Goal: Transaction & Acquisition: Purchase product/service

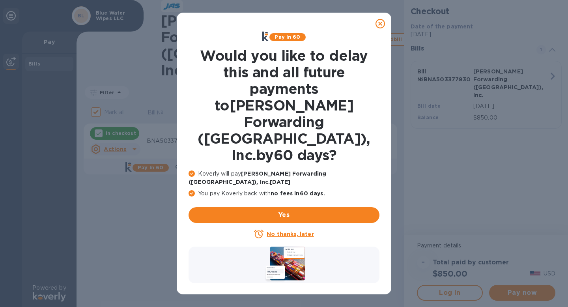
click at [379, 24] on icon at bounding box center [379, 23] width 9 height 9
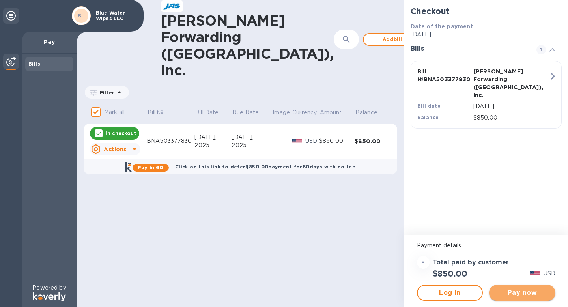
click at [511, 293] on span "Pay now" at bounding box center [522, 292] width 54 height 9
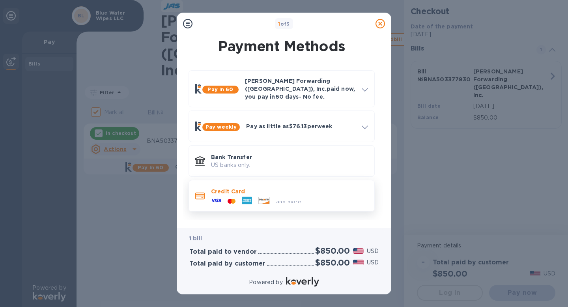
click at [272, 188] on p "Credit Card" at bounding box center [289, 191] width 157 height 8
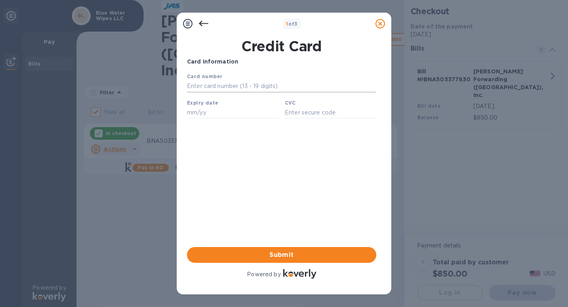
click at [237, 82] on input "text" at bounding box center [281, 86] width 189 height 12
type input "[CREDIT_CARD_NUMBER]"
type input "08/28"
type input "282"
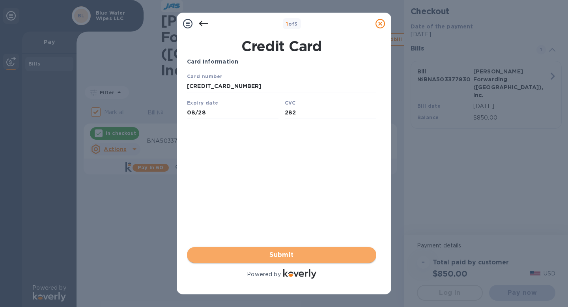
click at [255, 259] on span "Submit" at bounding box center [281, 254] width 177 height 9
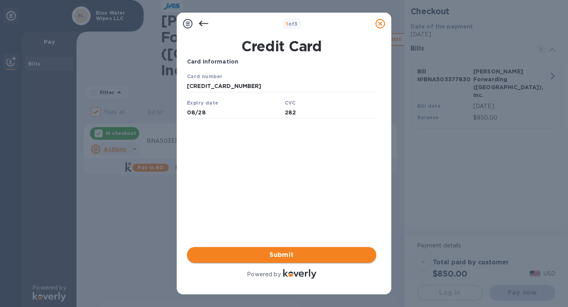
click at [273, 253] on span "Submit" at bounding box center [281, 254] width 177 height 9
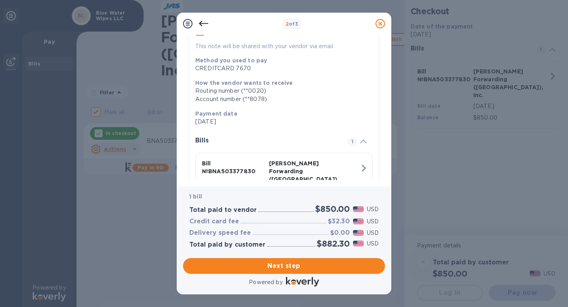
scroll to position [125, 0]
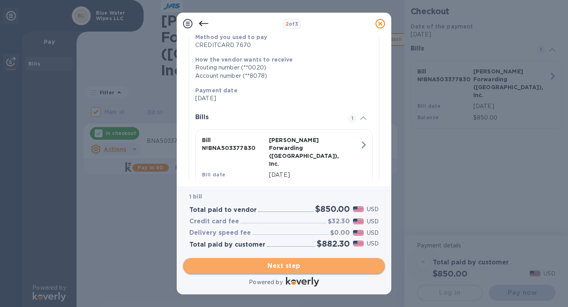
click at [287, 269] on span "Next step" at bounding box center [283, 265] width 189 height 9
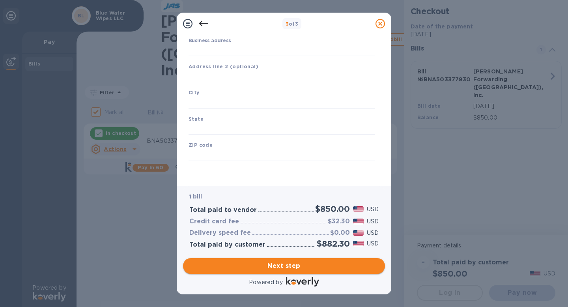
type input "[GEOGRAPHIC_DATA]"
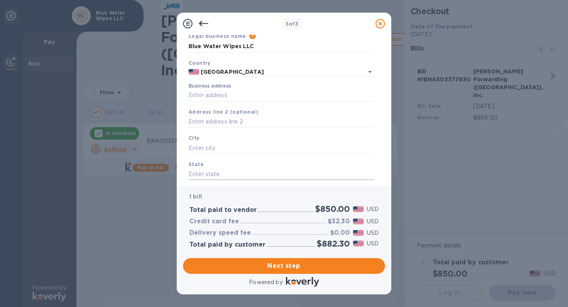
scroll to position [36, 0]
click at [252, 96] on input "Business address" at bounding box center [281, 93] width 186 height 12
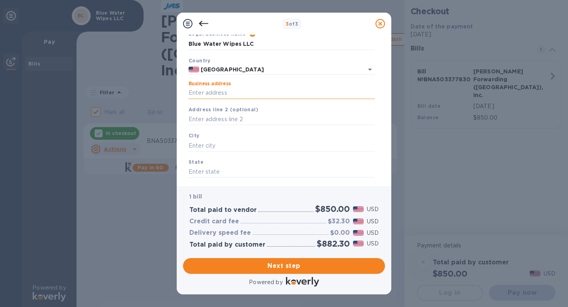
type input "[STREET_ADDRESS]"
click at [227, 145] on input "text" at bounding box center [281, 146] width 186 height 12
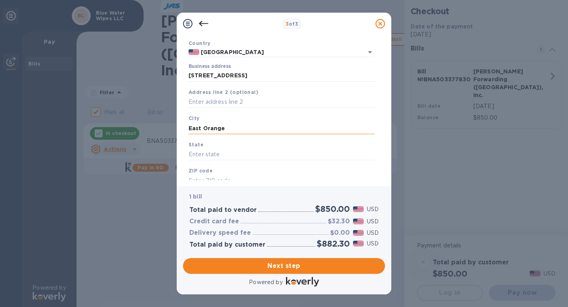
scroll to position [80, 0]
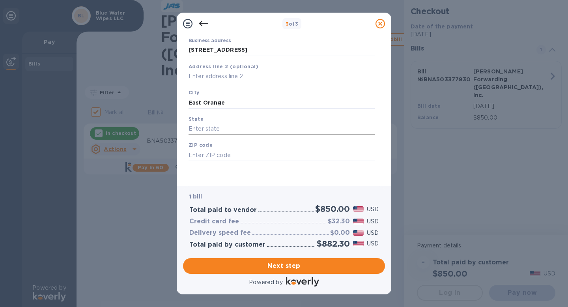
type input "East Orange"
click at [220, 129] on input "text" at bounding box center [281, 129] width 186 height 12
type input "NJ"
type input "07017"
click at [224, 174] on div "Legal business name Please provide the legal name that appears on your SS-4 for…" at bounding box center [281, 83] width 192 height 193
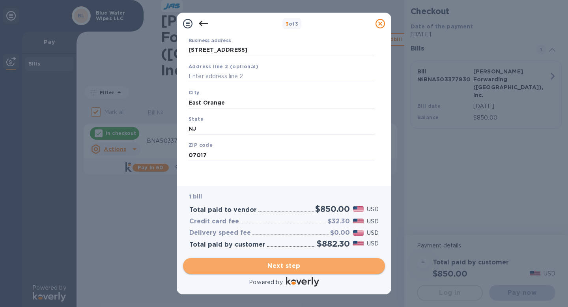
click at [270, 263] on span "Next step" at bounding box center [283, 265] width 189 height 9
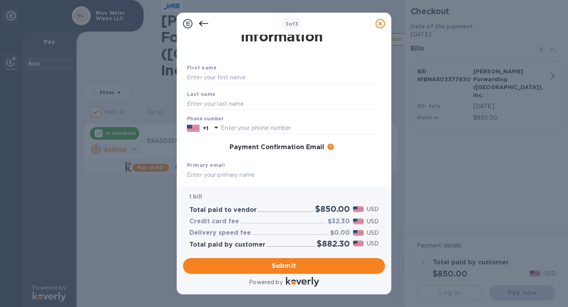
scroll to position [0, 0]
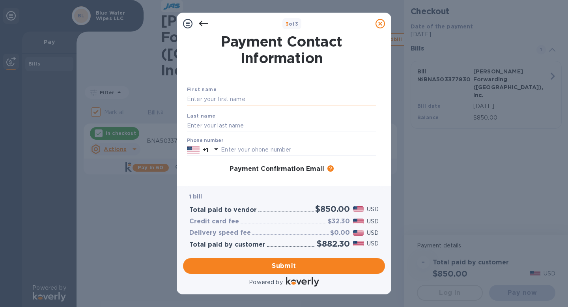
click at [245, 102] on input "text" at bounding box center [281, 99] width 189 height 12
type input "FATMA"
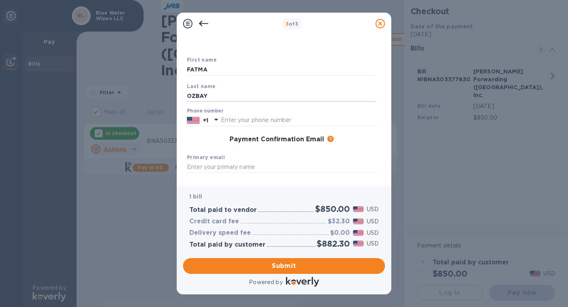
scroll to position [31, 0]
type input "OZBAY"
click at [234, 119] on input "text" at bounding box center [298, 119] width 155 height 12
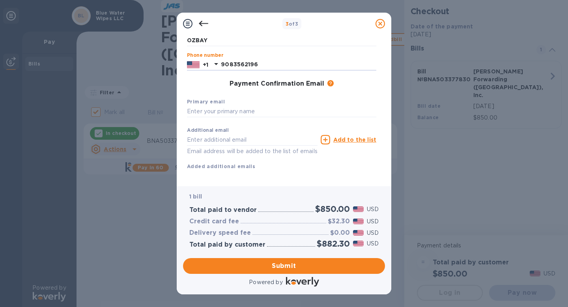
scroll to position [88, 0]
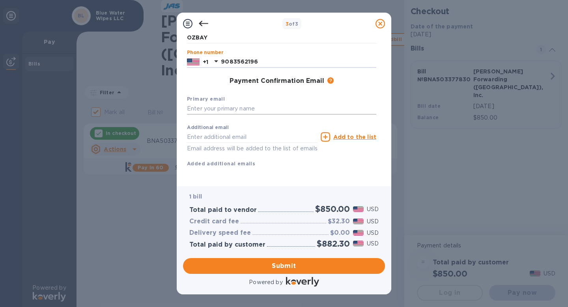
type input "9083562196"
click at [208, 110] on input "text" at bounding box center [281, 109] width 189 height 12
type input "[EMAIL_ADDRESS][DOMAIN_NAME]"
click at [203, 138] on input "text" at bounding box center [252, 137] width 131 height 12
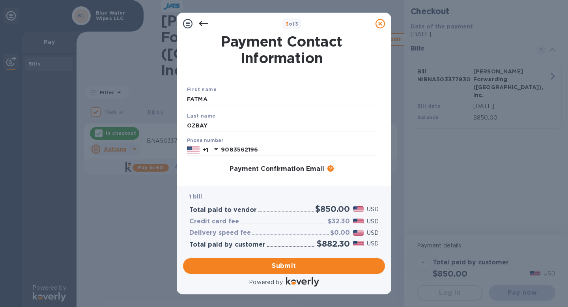
scroll to position [98, 0]
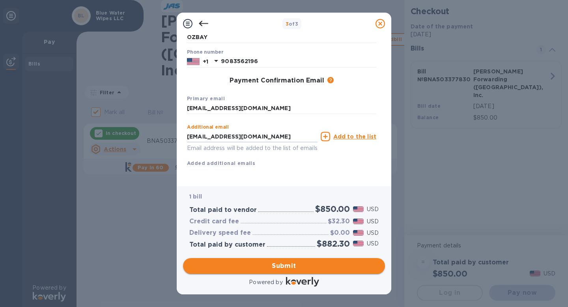
type input "[EMAIL_ADDRESS][DOMAIN_NAME]"
click at [267, 265] on span "Submit" at bounding box center [283, 265] width 189 height 9
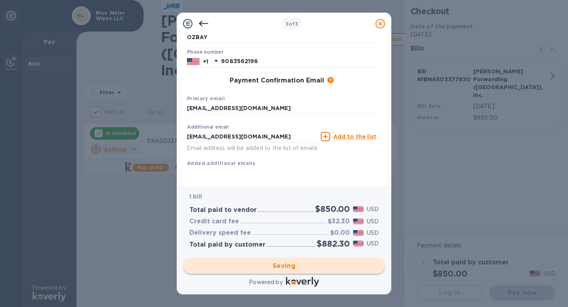
checkbox input "false"
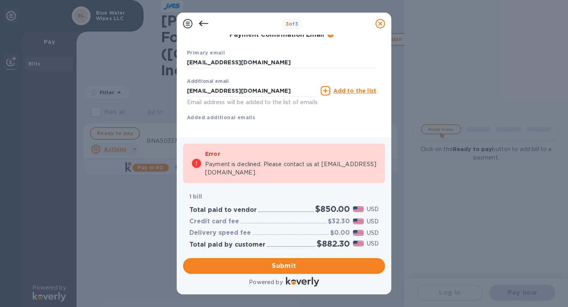
scroll to position [0, 0]
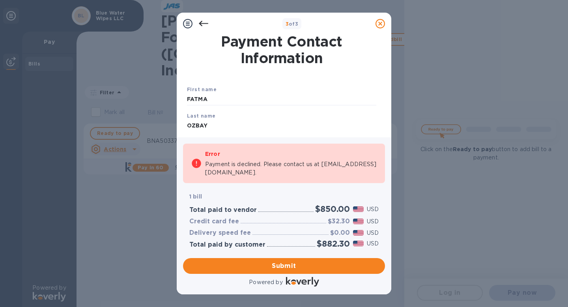
click at [206, 22] on icon at bounding box center [203, 23] width 9 height 9
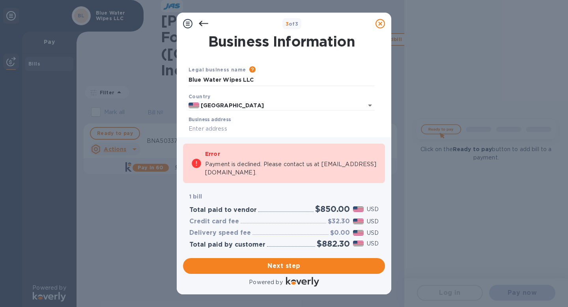
click at [203, 24] on icon at bounding box center [203, 23] width 9 height 9
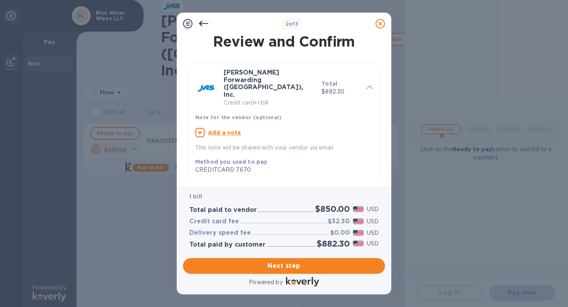
click at [202, 24] on icon at bounding box center [203, 23] width 9 height 9
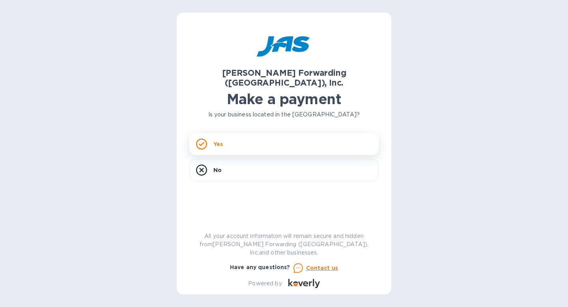
click at [296, 140] on div "Yes" at bounding box center [283, 144] width 189 height 22
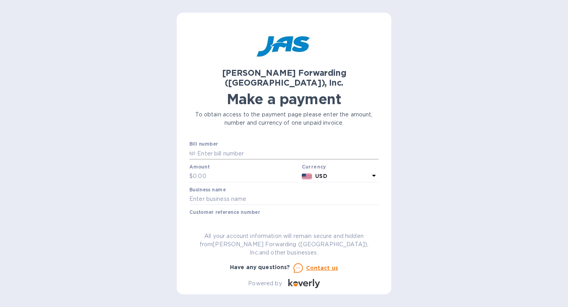
click at [282, 147] on input "text" at bounding box center [287, 153] width 183 height 12
paste input "BNA503377830"
type input "BNA503377830"
click at [216, 170] on input "text" at bounding box center [246, 176] width 106 height 12
type input "400"
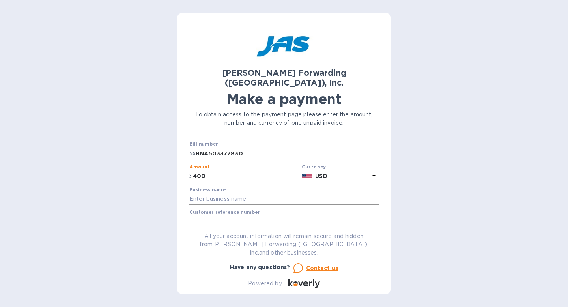
click at [219, 193] on input "text" at bounding box center [283, 199] width 189 height 12
type input "Blue Water Wipes LLC"
click at [231, 216] on input "text" at bounding box center [283, 222] width 189 height 12
type input "BLUWATMLR"
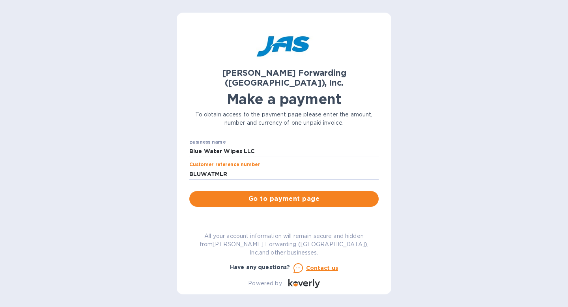
scroll to position [36, 0]
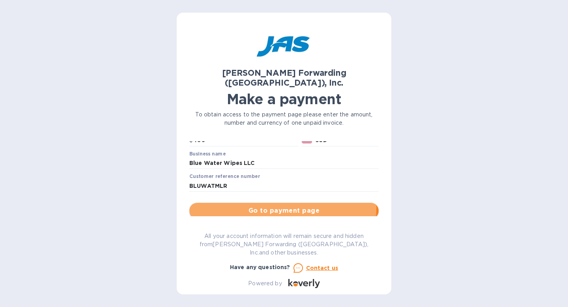
click at [252, 206] on span "Go to payment page" at bounding box center [284, 210] width 177 height 9
